Goal: Navigation & Orientation: Go to known website

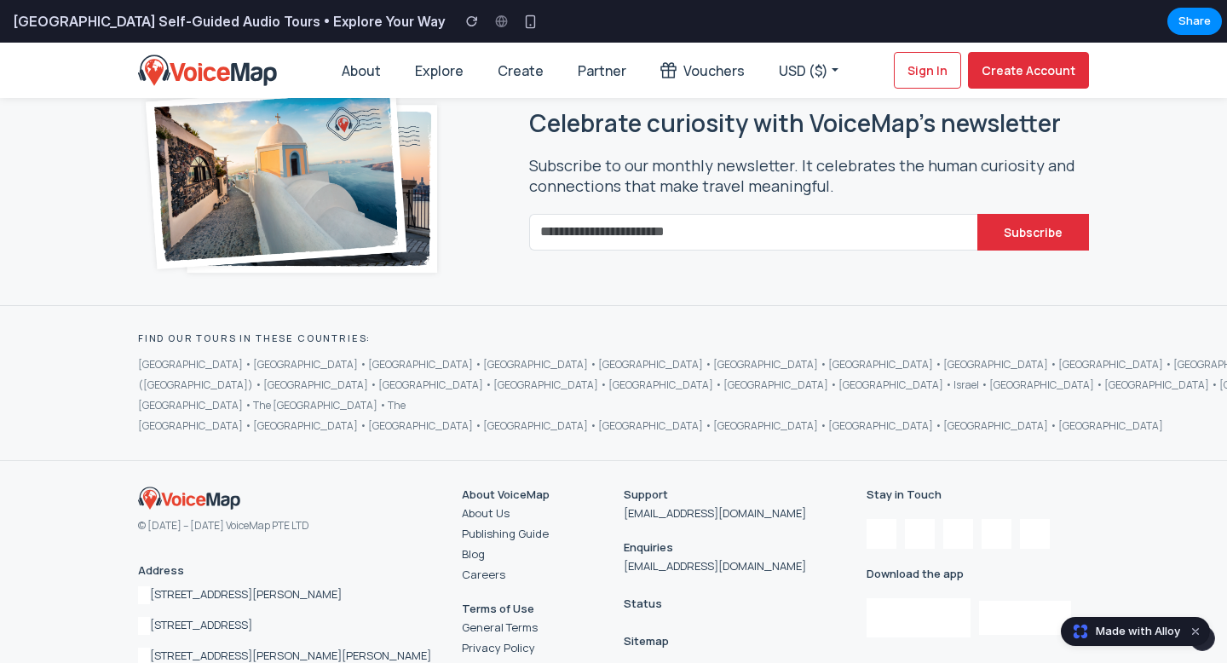
scroll to position [2889, 0]
